Goal: Information Seeking & Learning: Understand process/instructions

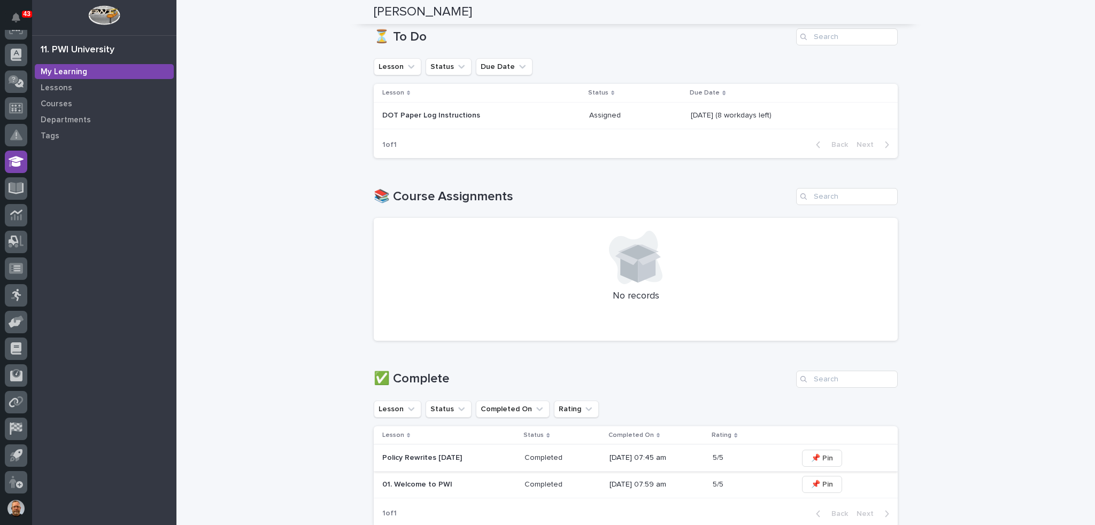
scroll to position [107, 0]
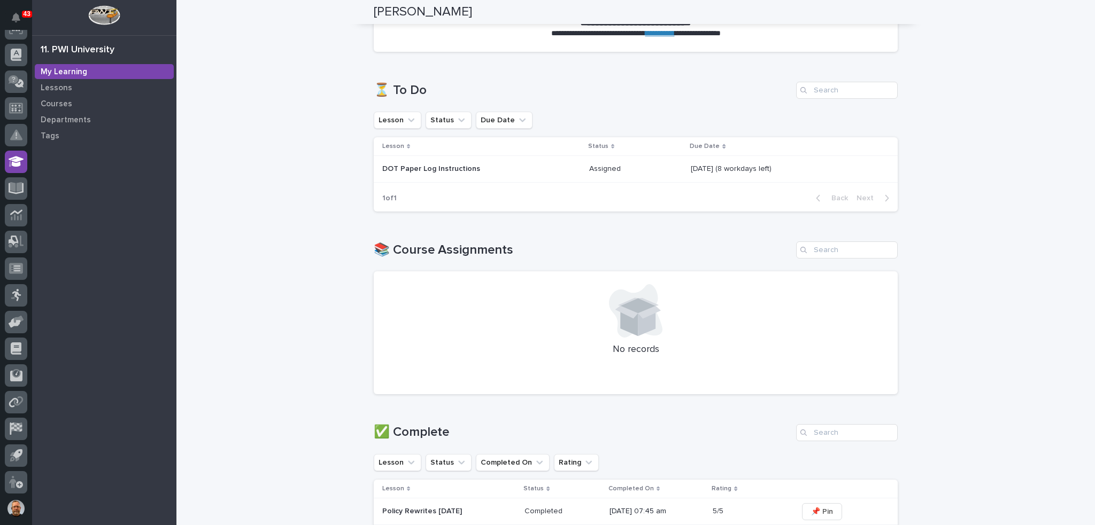
click at [496, 173] on p "DOT Paper Log Instructions" at bounding box center [475, 169] width 187 height 9
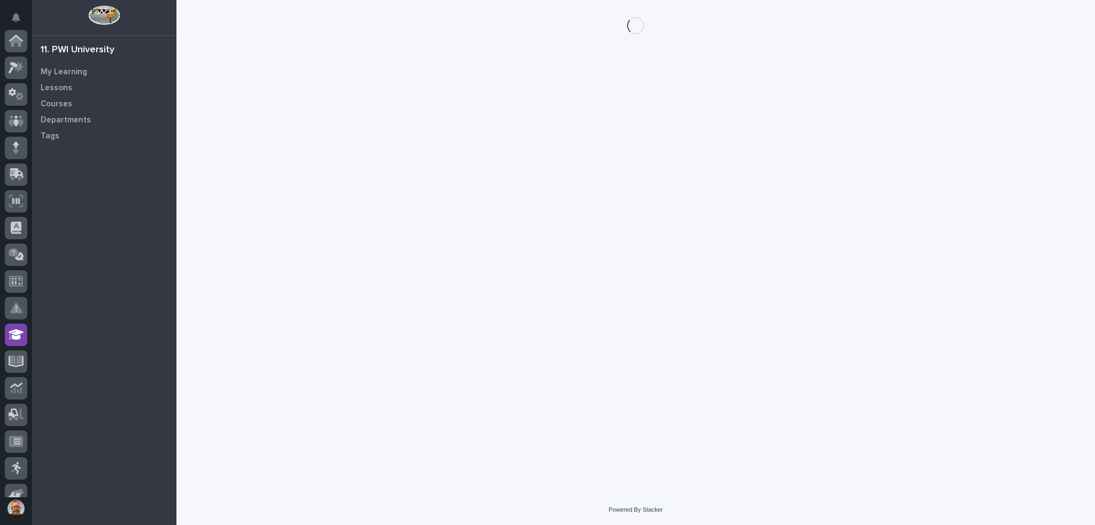
scroll to position [173, 0]
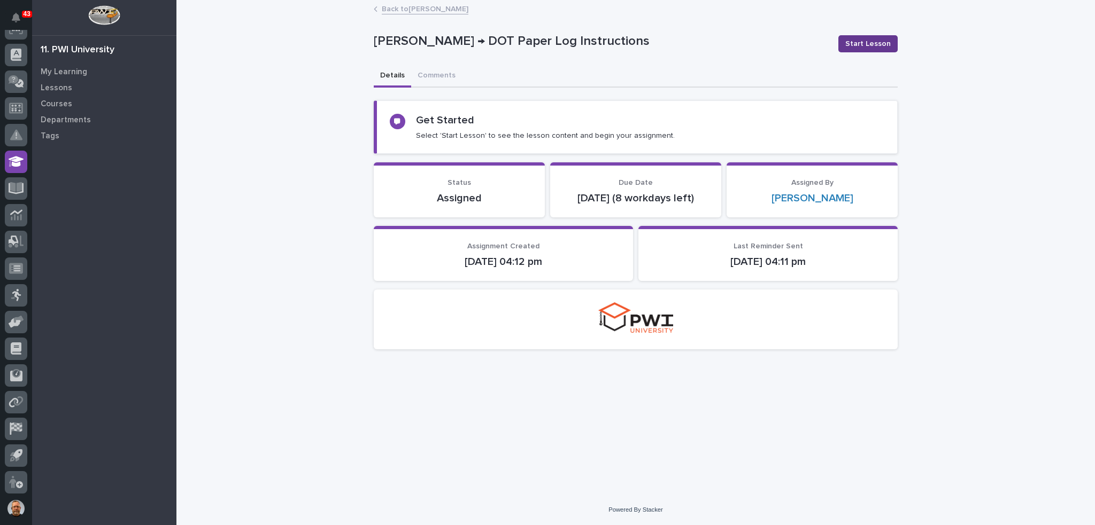
click at [857, 42] on span "Start Lesson" at bounding box center [867, 43] width 45 height 11
click at [860, 48] on span "Start Lesson" at bounding box center [867, 43] width 45 height 11
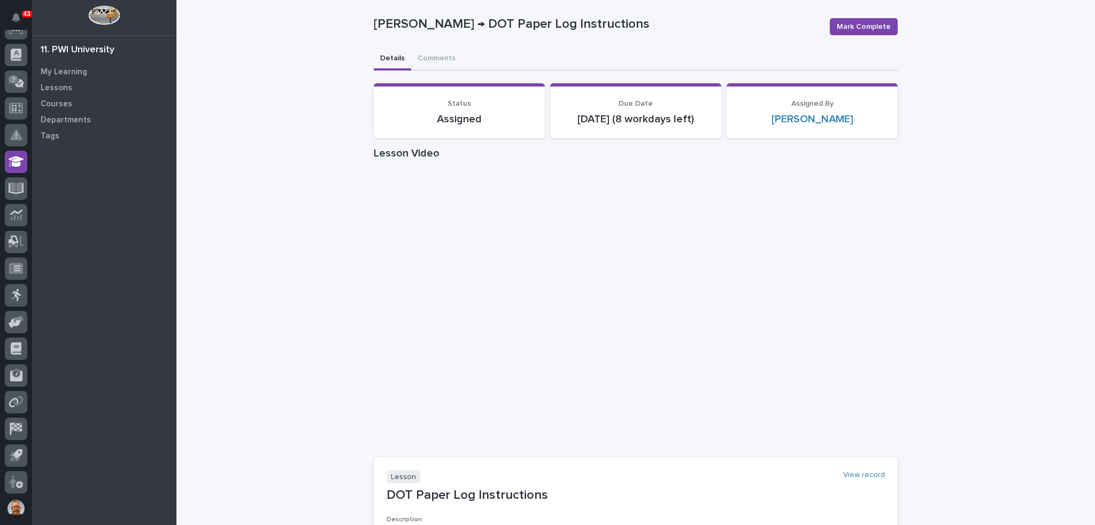
scroll to position [0, 0]
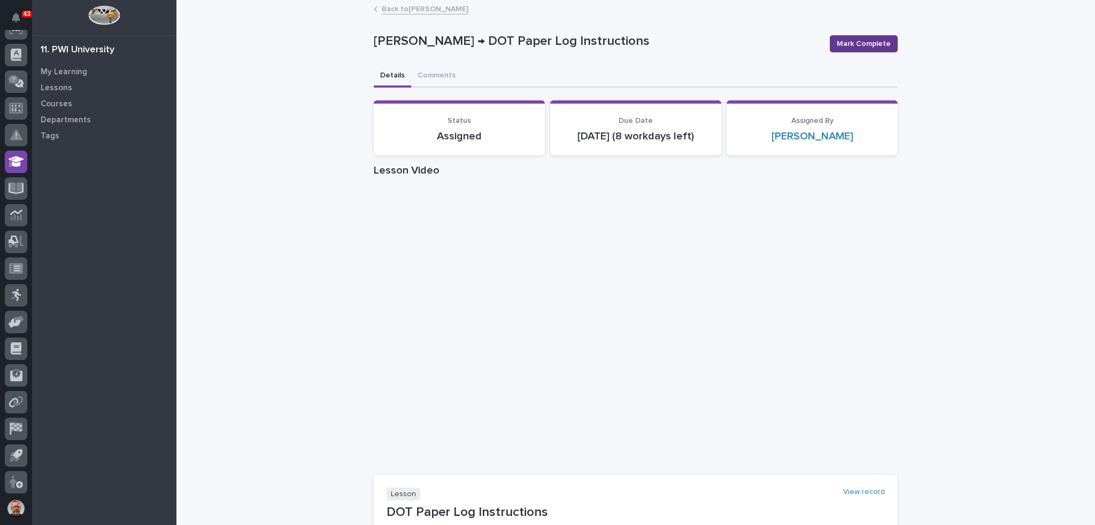
click at [868, 45] on span "Mark Complete" at bounding box center [864, 43] width 54 height 11
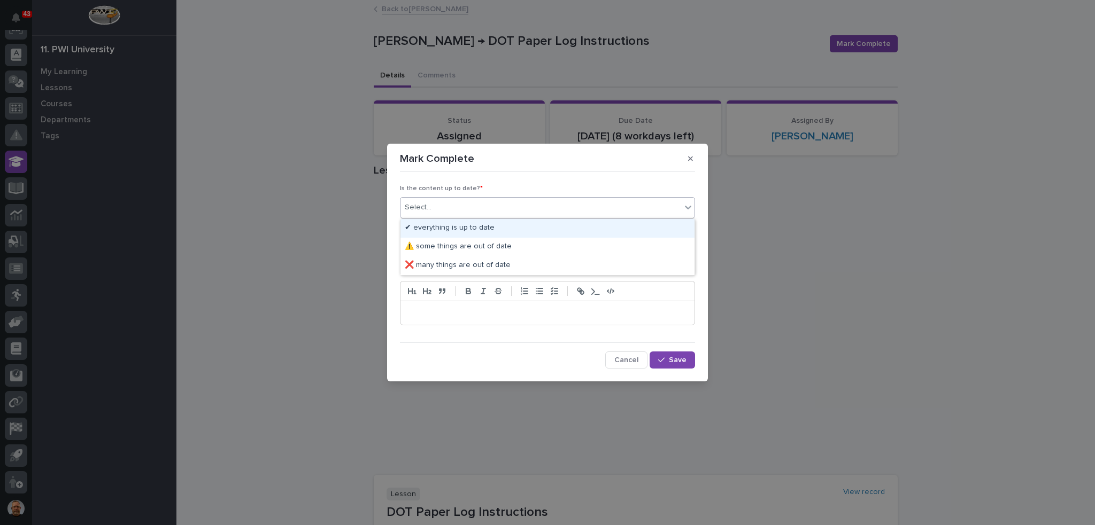
click at [687, 207] on icon at bounding box center [688, 207] width 11 height 11
click at [576, 228] on div "✔ everything is up to date" at bounding box center [547, 228] width 294 height 19
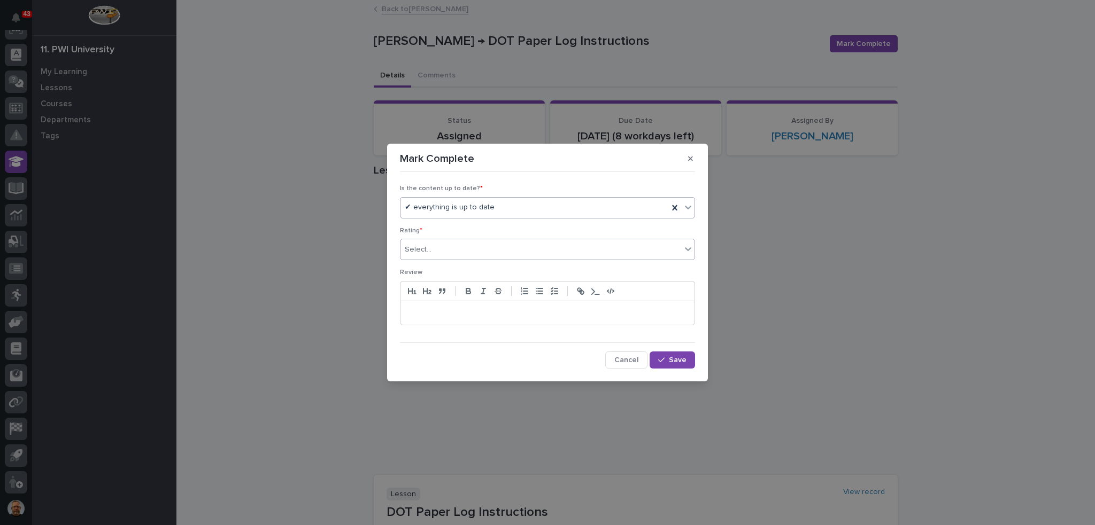
click at [688, 252] on icon at bounding box center [688, 249] width 11 height 11
click at [635, 265] on div "⭐⭐⭐⭐⭐" at bounding box center [547, 270] width 294 height 19
click at [680, 361] on span "Save" at bounding box center [678, 360] width 18 height 7
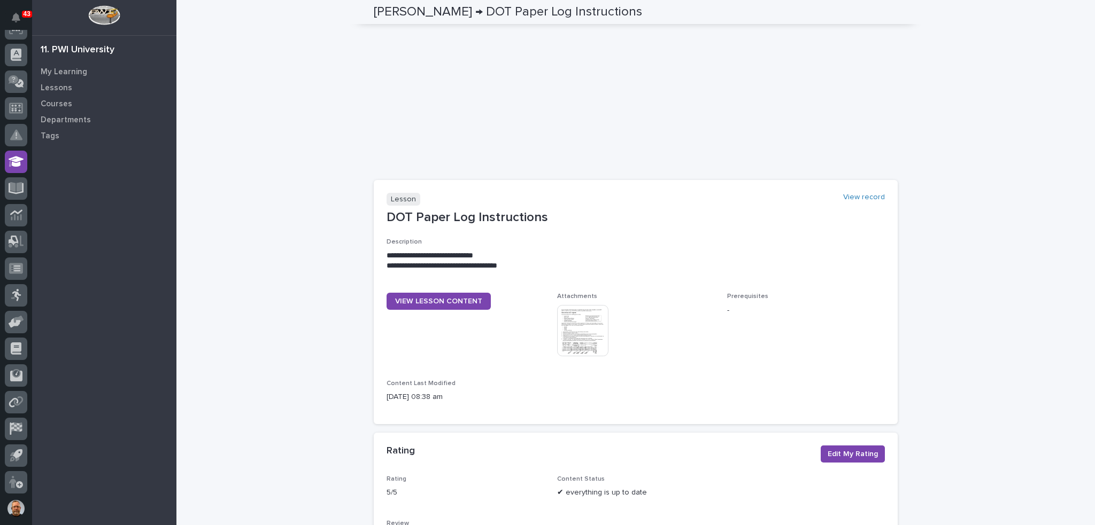
scroll to position [321, 0]
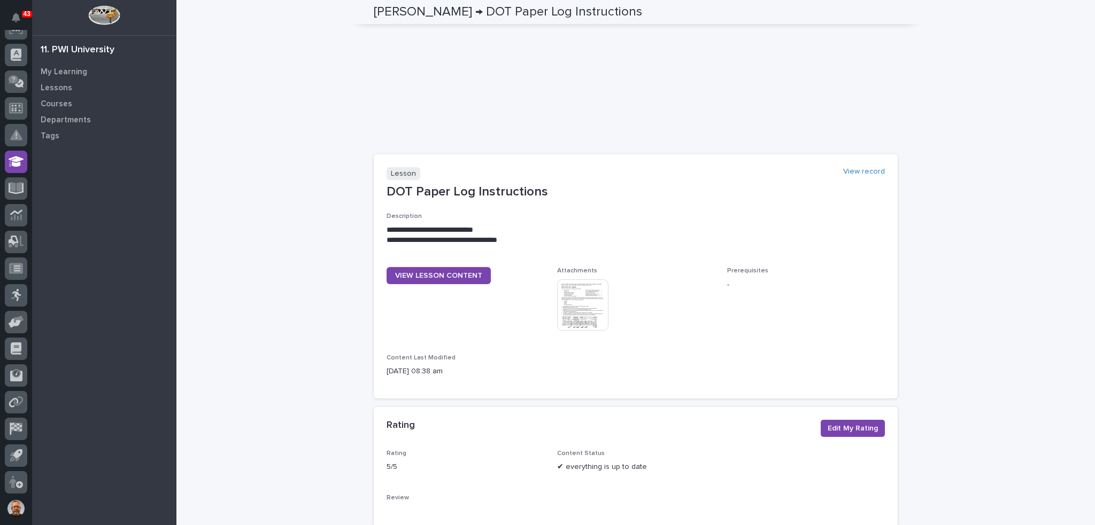
click at [580, 302] on img at bounding box center [582, 305] width 51 height 51
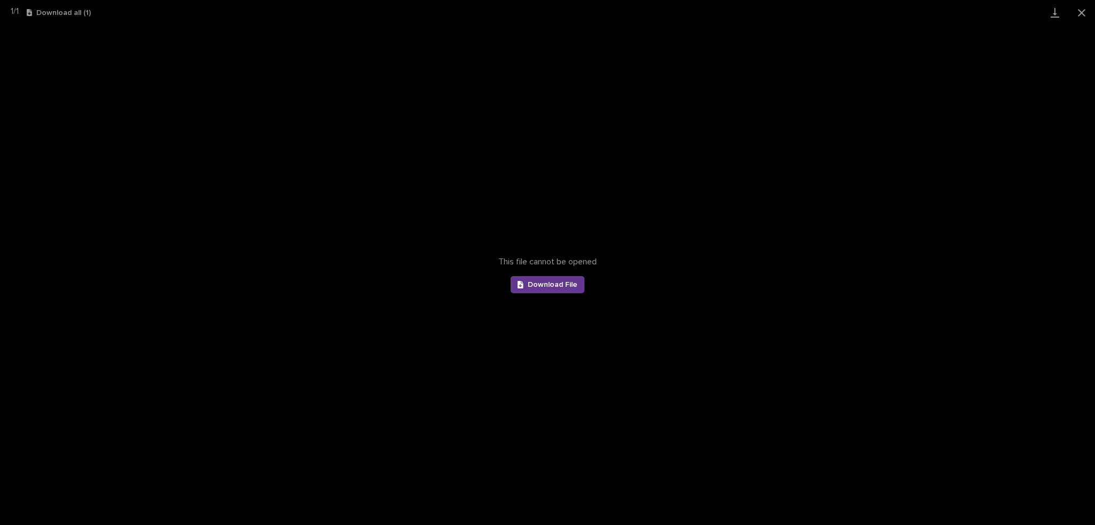
click at [550, 288] on link "Download File" at bounding box center [547, 284] width 74 height 17
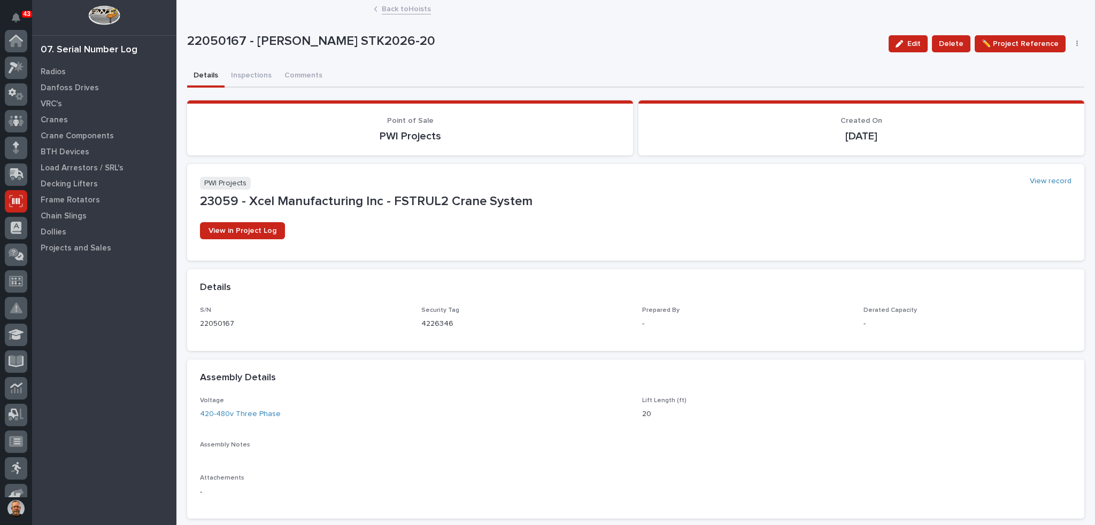
scroll to position [160, 0]
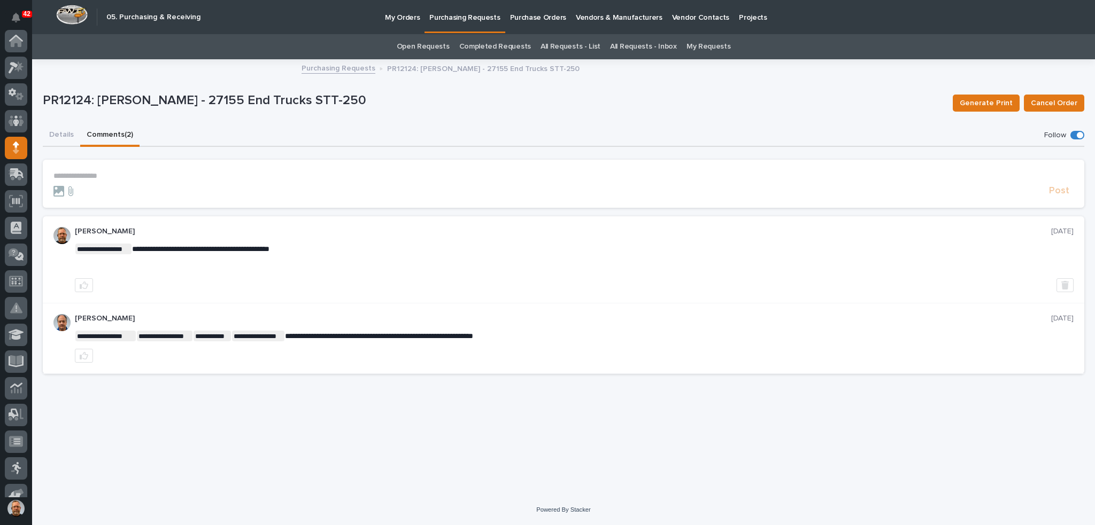
scroll to position [107, 0]
